Goal: Task Accomplishment & Management: Use online tool/utility

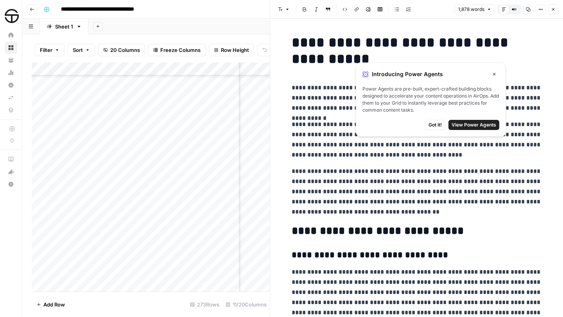
scroll to position [3323, 241]
click at [554, 10] on icon "button" at bounding box center [553, 9] width 5 height 5
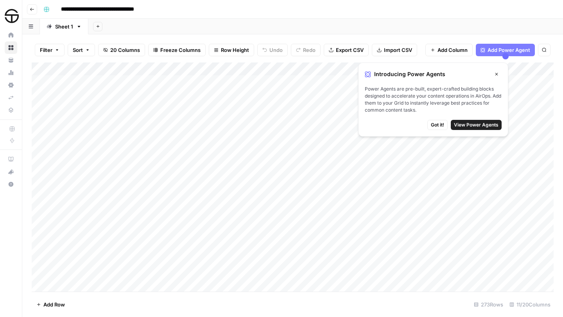
click at [436, 125] on span "Got it!" at bounding box center [437, 125] width 13 height 7
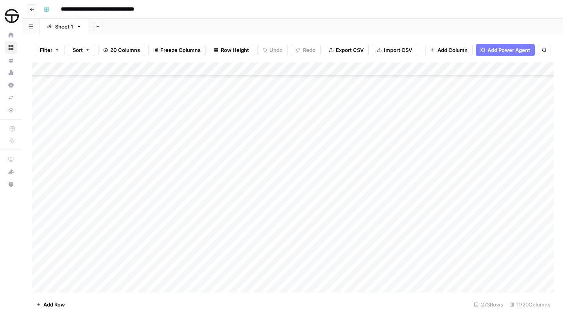
scroll to position [3320, 0]
click at [278, 123] on div "Add Column" at bounding box center [293, 177] width 522 height 229
click at [291, 124] on div "Add Column" at bounding box center [293, 177] width 522 height 229
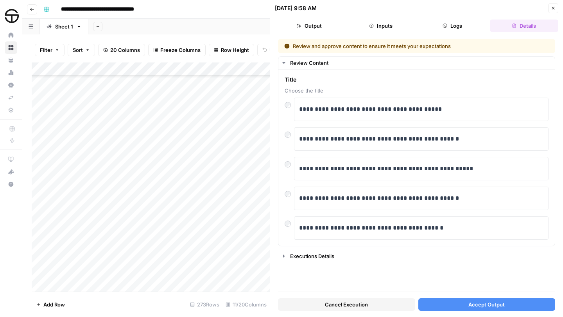
click at [508, 304] on button "Accept Output" at bounding box center [486, 305] width 137 height 13
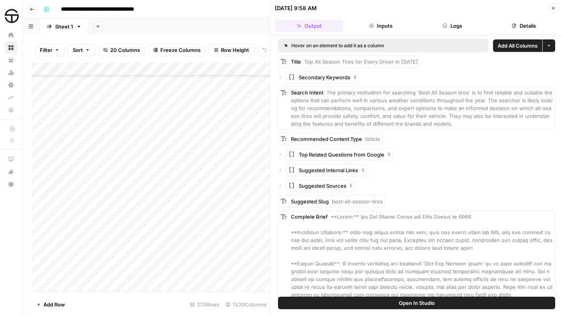
click at [553, 10] on icon "button" at bounding box center [553, 8] width 5 height 5
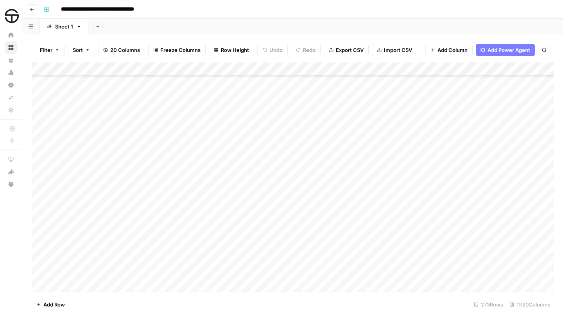
click at [447, 122] on div "Add Column" at bounding box center [293, 177] width 522 height 229
click at [484, 123] on div "Add Column" at bounding box center [293, 177] width 522 height 229
